Goal: Navigation & Orientation: Find specific page/section

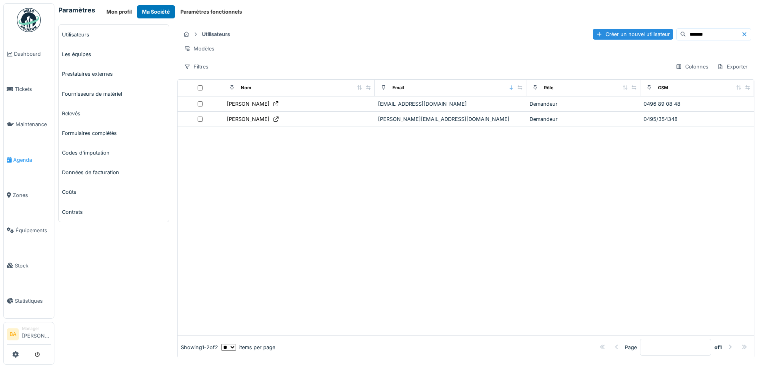
click at [20, 162] on link "Agenda" at bounding box center [29, 159] width 50 height 35
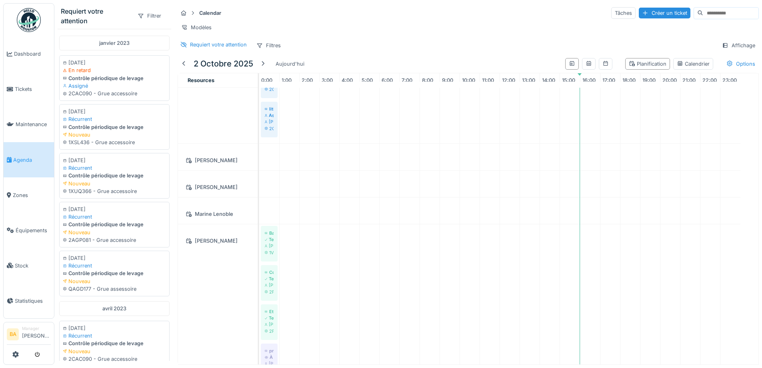
scroll to position [440, 0]
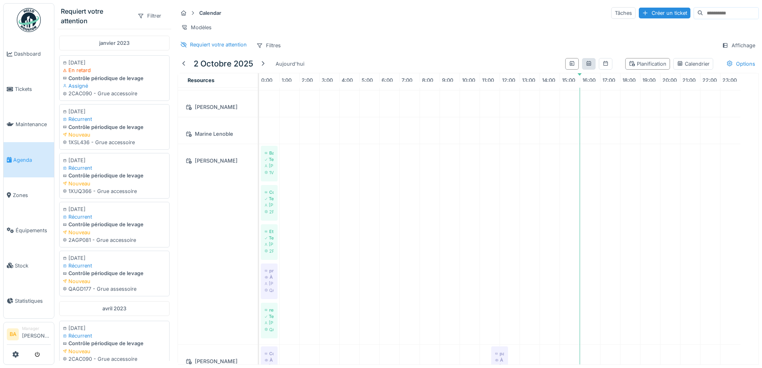
click at [582, 68] on div at bounding box center [589, 64] width 14 height 12
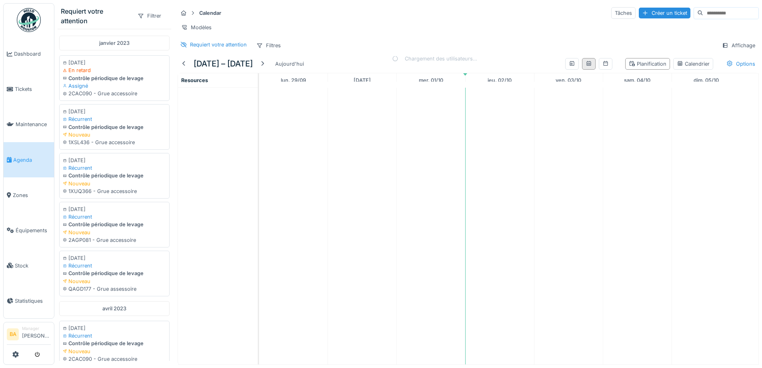
scroll to position [0, 0]
